Goal: Task Accomplishment & Management: Manage account settings

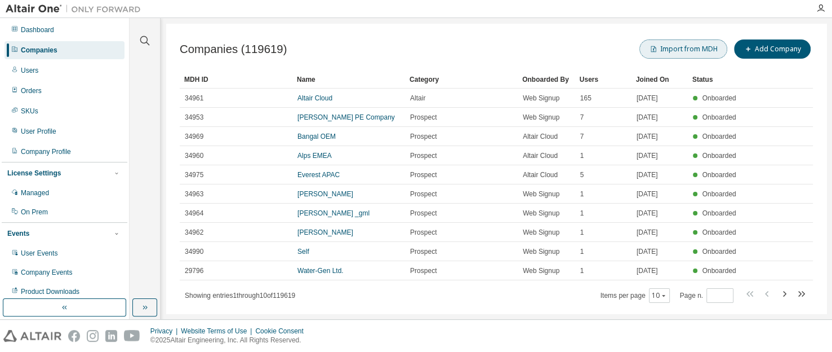
click at [685, 46] on button "Import from MDH" at bounding box center [683, 48] width 88 height 19
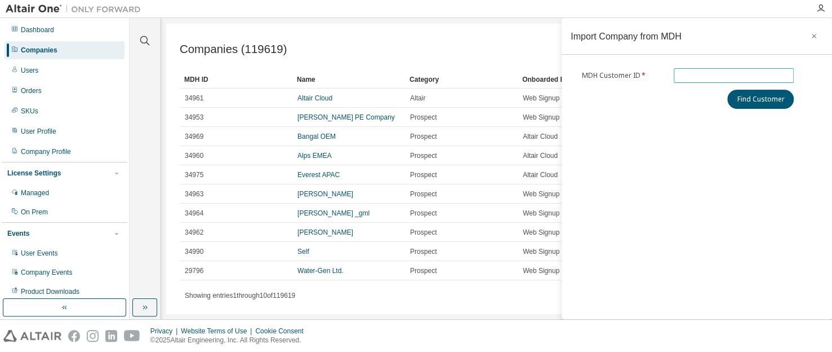
click at [699, 74] on input "text" at bounding box center [734, 75] width 115 height 9
type input "*****"
click at [755, 101] on button "Find Customer" at bounding box center [760, 99] width 66 height 19
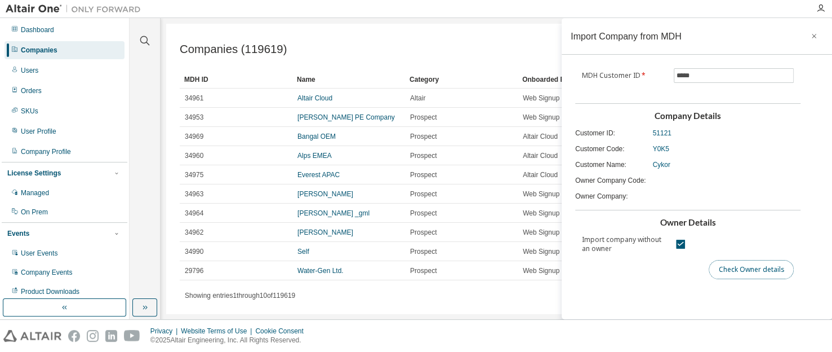
click at [753, 269] on button "Check Owner details" at bounding box center [751, 269] width 85 height 19
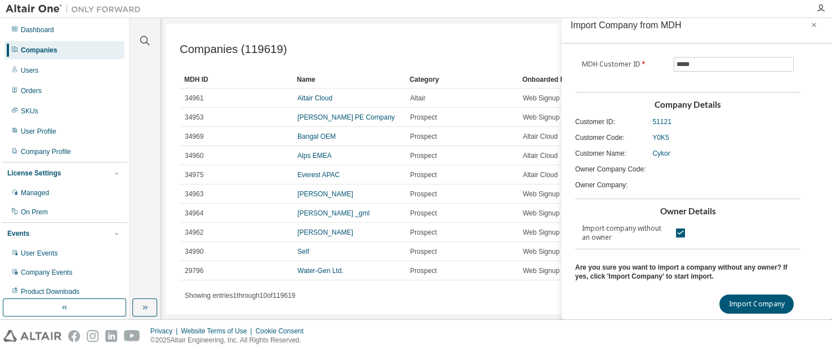
scroll to position [17, 0]
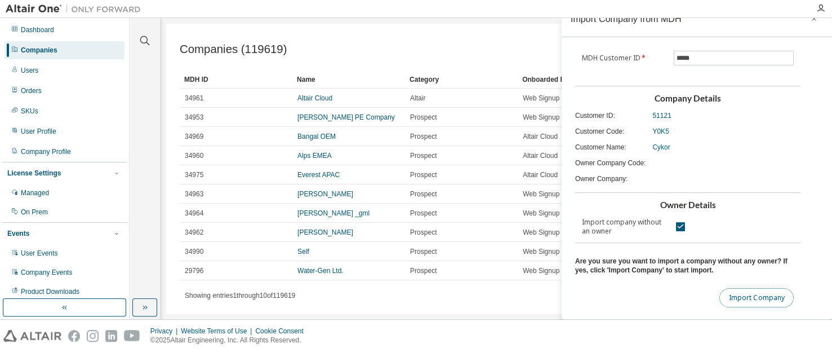
click at [737, 299] on button "Import Company" at bounding box center [756, 297] width 74 height 19
click at [811, 20] on icon "button" at bounding box center [814, 18] width 8 height 9
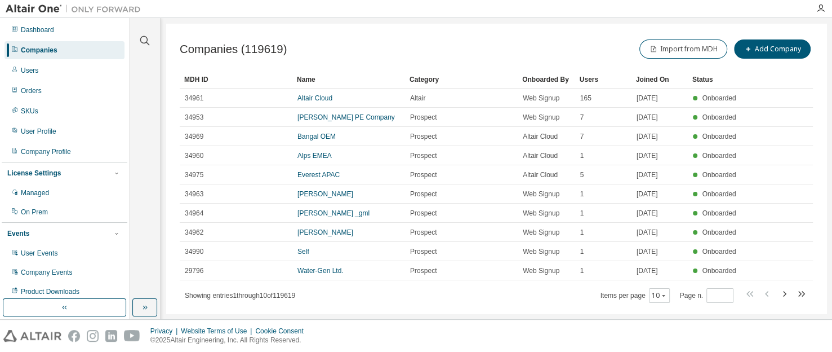
click at [521, 47] on div "Import from MDH Add Company" at bounding box center [654, 49] width 317 height 24
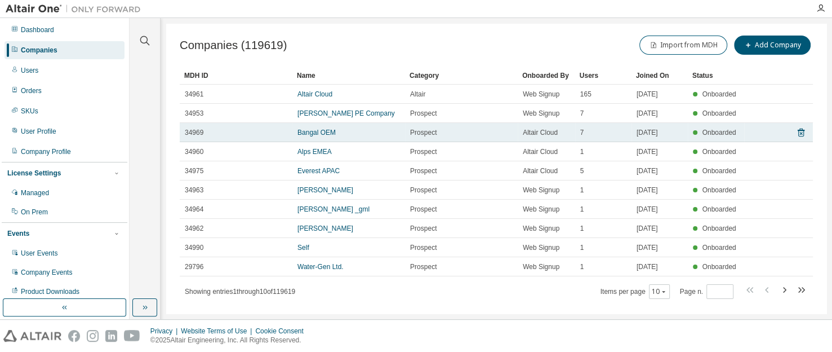
scroll to position [0, 0]
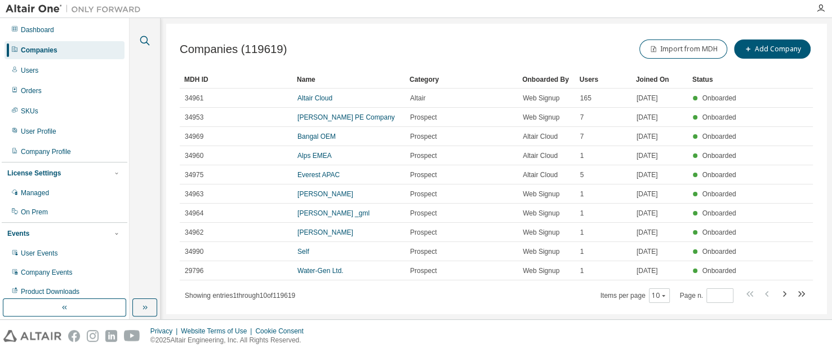
click at [141, 40] on icon "button" at bounding box center [145, 41] width 14 height 14
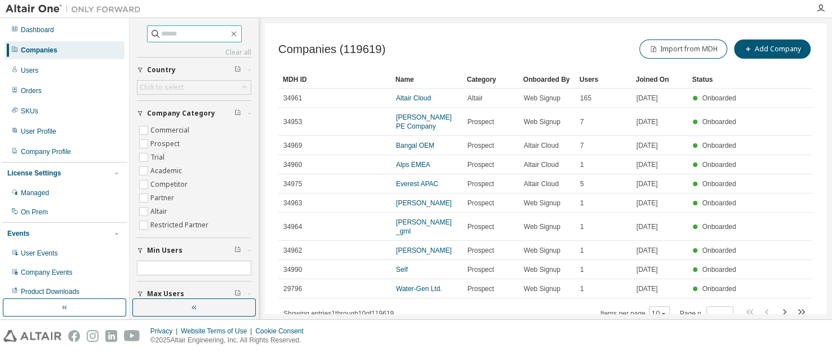
click at [185, 28] on input "text" at bounding box center [195, 33] width 68 height 11
paste input "*****"
drag, startPoint x: 161, startPoint y: 33, endPoint x: 103, endPoint y: 30, distance: 58.1
click at [103, 30] on div "Dashboard Companies Users Orders SKUs User Profile Company Profile License Sett…" at bounding box center [416, 168] width 832 height 301
type input "*****"
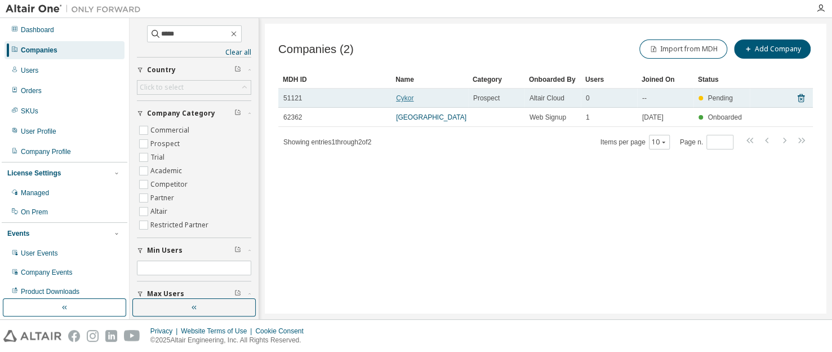
click at [406, 98] on link "Cykor" at bounding box center [404, 98] width 17 height 8
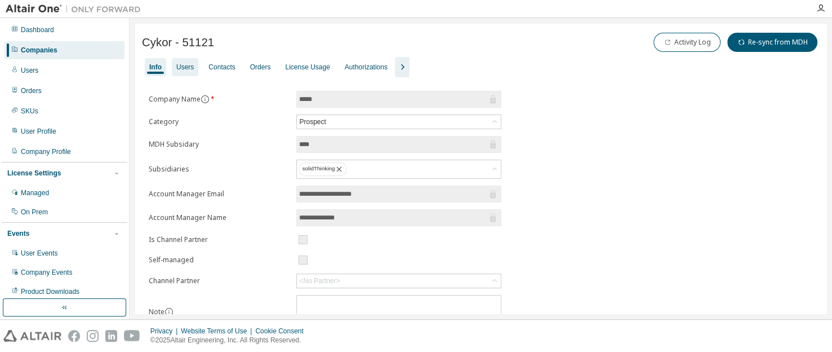
click at [184, 66] on div "Users" at bounding box center [184, 67] width 17 height 9
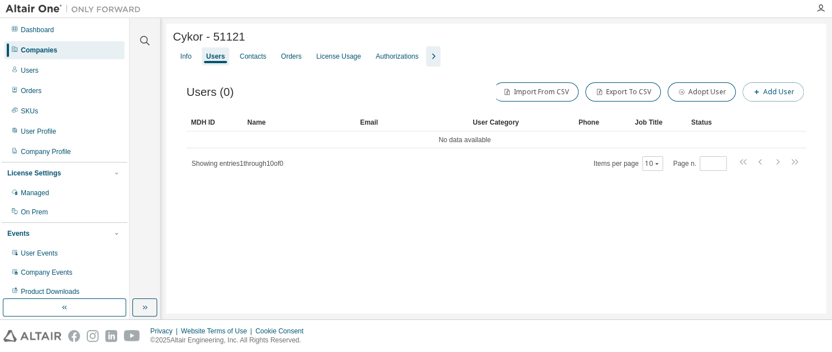
click at [778, 97] on button "Add User" at bounding box center [772, 91] width 61 height 19
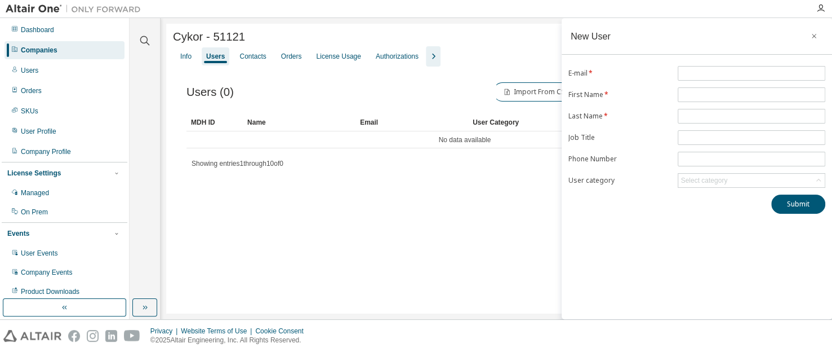
click at [217, 59] on div "Users" at bounding box center [215, 56] width 19 height 9
click at [187, 60] on div "Info" at bounding box center [185, 56] width 11 height 9
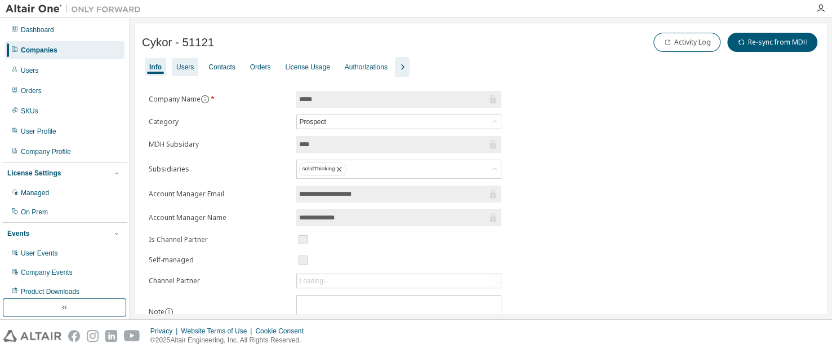
click at [187, 66] on div "Users" at bounding box center [184, 67] width 17 height 9
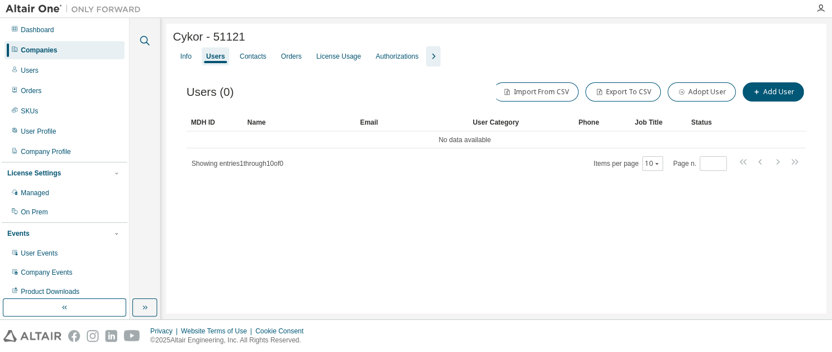
click at [145, 38] on icon "button" at bounding box center [145, 41] width 14 height 14
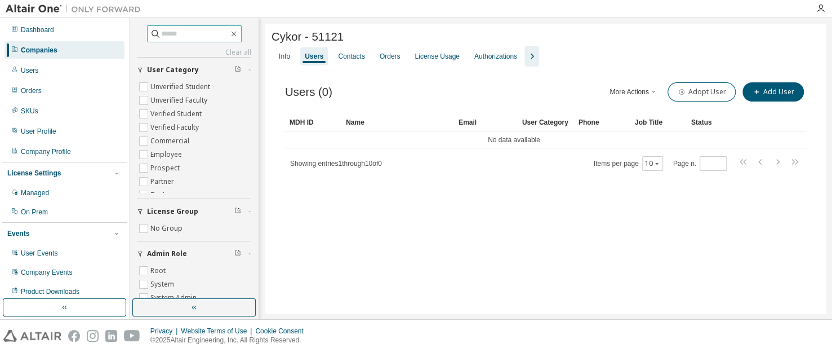
click at [189, 40] on span at bounding box center [194, 33] width 95 height 17
click at [189, 33] on input "text" at bounding box center [195, 33] width 68 height 11
type input "*****"
click at [282, 54] on div "Info" at bounding box center [284, 56] width 11 height 9
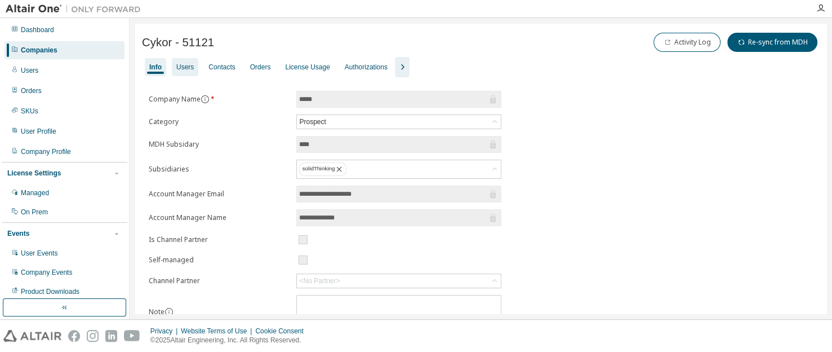
click at [183, 68] on div "Users" at bounding box center [184, 67] width 17 height 9
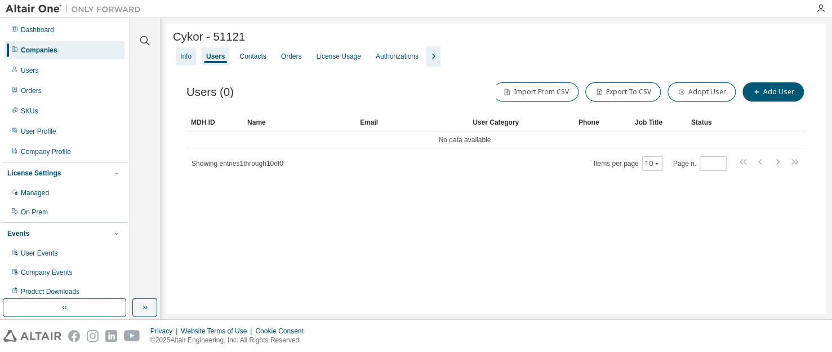
click at [182, 55] on div "Info" at bounding box center [185, 56] width 11 height 9
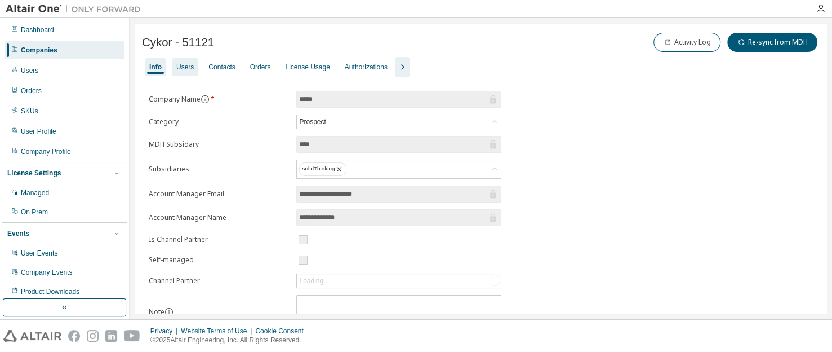
click at [177, 64] on div "Users" at bounding box center [184, 67] width 17 height 9
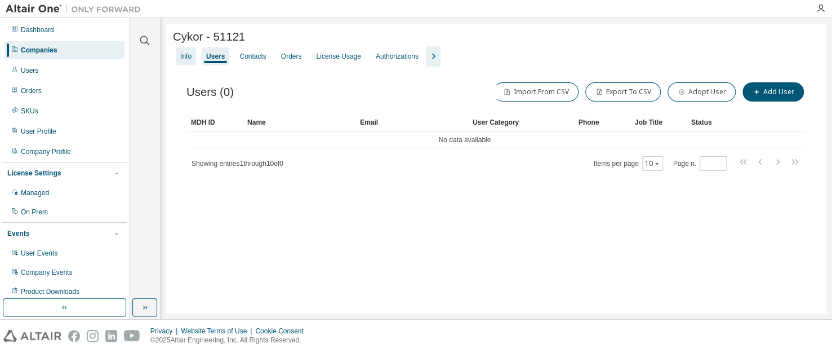
click at [182, 61] on div "Info" at bounding box center [185, 56] width 11 height 9
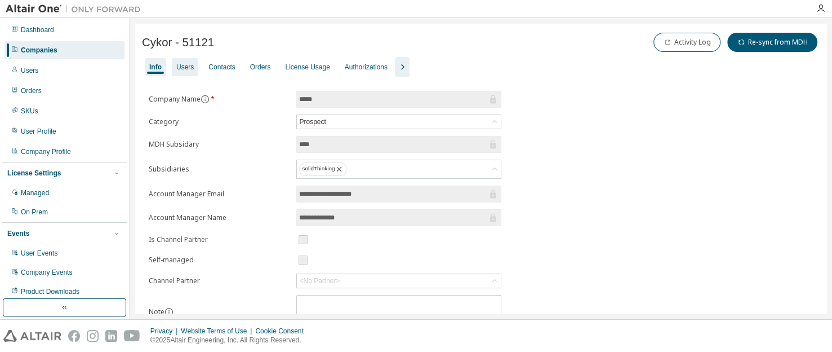
click at [185, 60] on div "Users" at bounding box center [185, 67] width 26 height 18
